Goal: Task Accomplishment & Management: Use online tool/utility

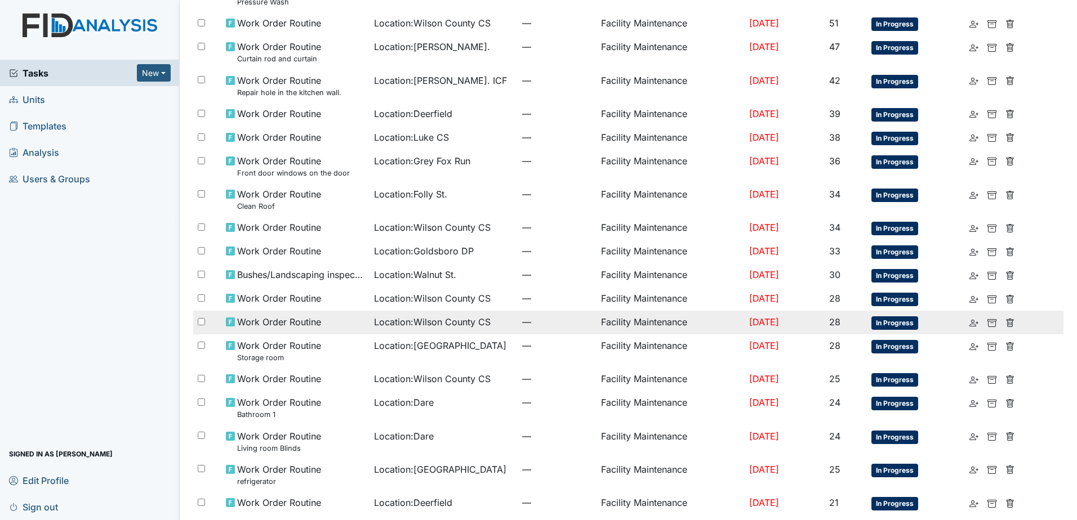
scroll to position [169, 0]
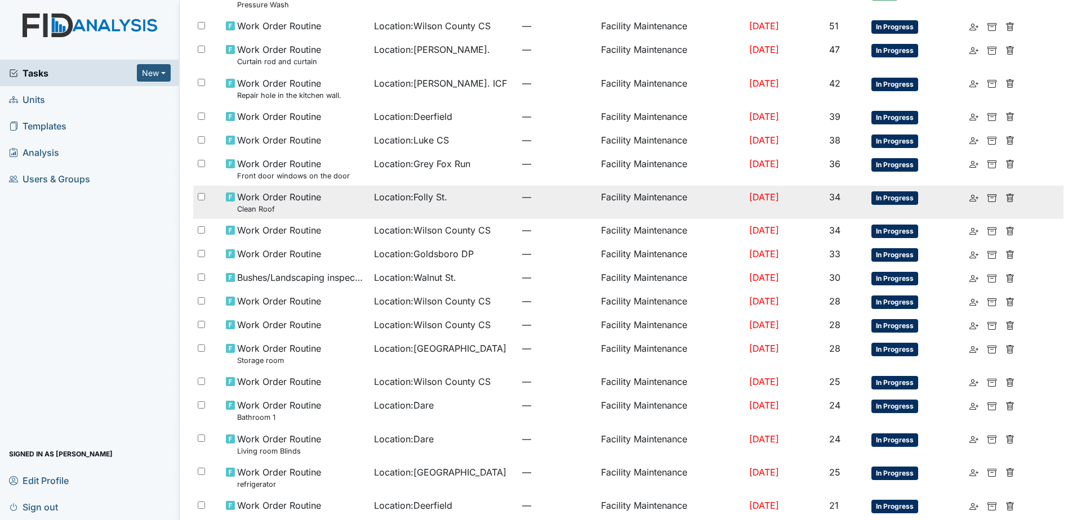
click at [389, 202] on span "Location : [GEOGRAPHIC_DATA]." at bounding box center [410, 197] width 73 height 14
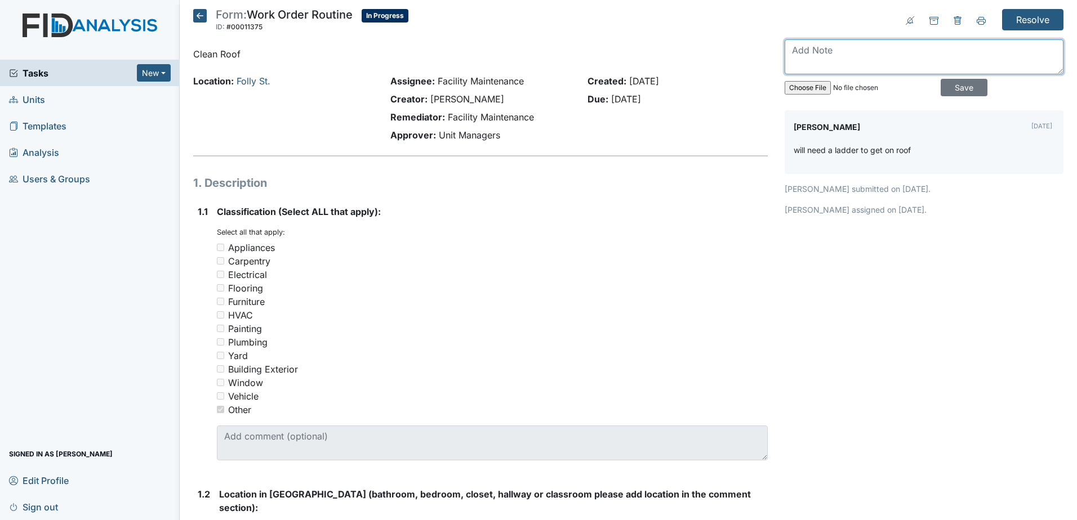
click at [876, 56] on textarea at bounding box center [923, 56] width 279 height 35
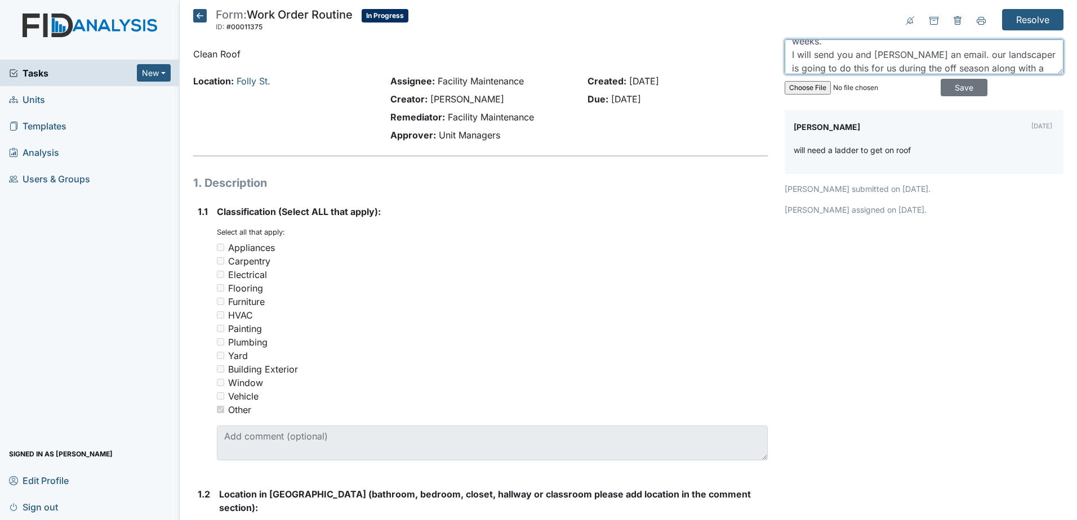
scroll to position [50, 0]
type textarea "we will complete this during our fall PM. pinestraw is currently falling so we …"
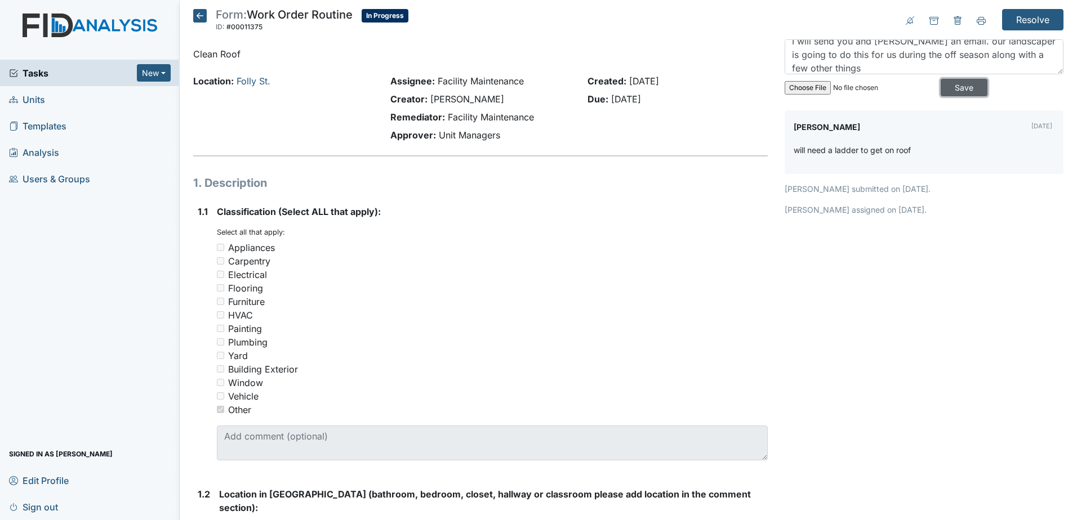
click at [963, 84] on input "Save" at bounding box center [963, 87] width 47 height 17
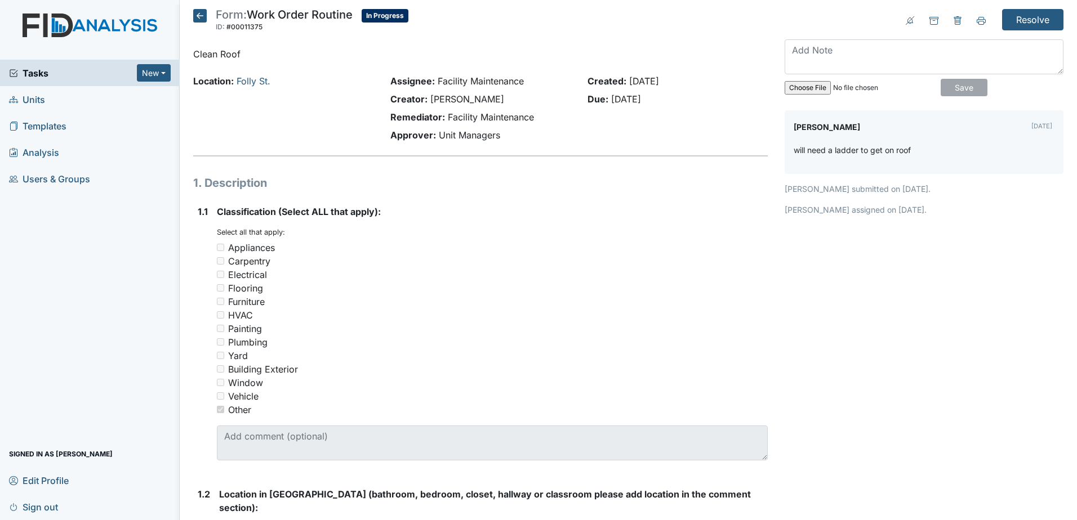
scroll to position [0, 0]
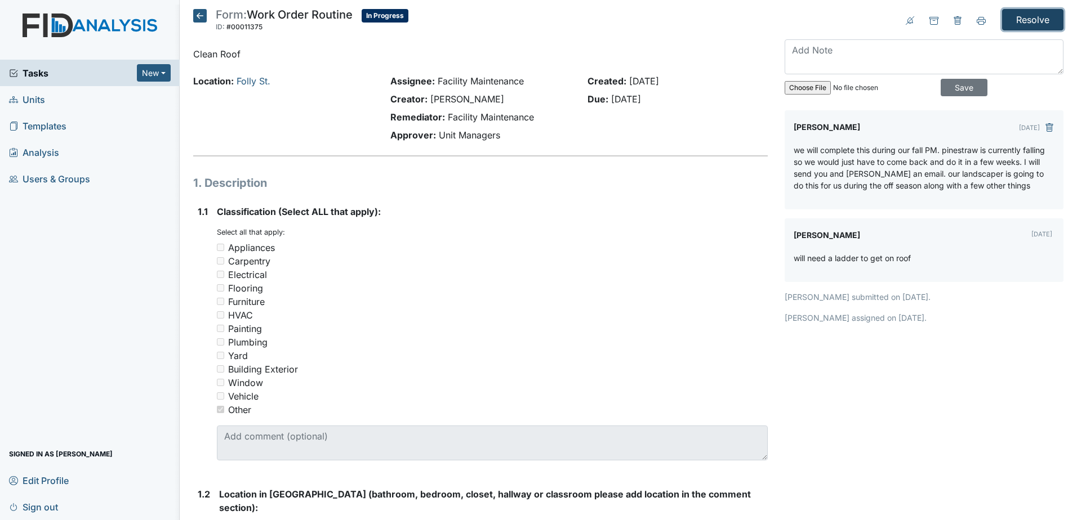
click at [1032, 14] on input "Resolve" at bounding box center [1032, 19] width 61 height 21
